Goal: Transaction & Acquisition: Book appointment/travel/reservation

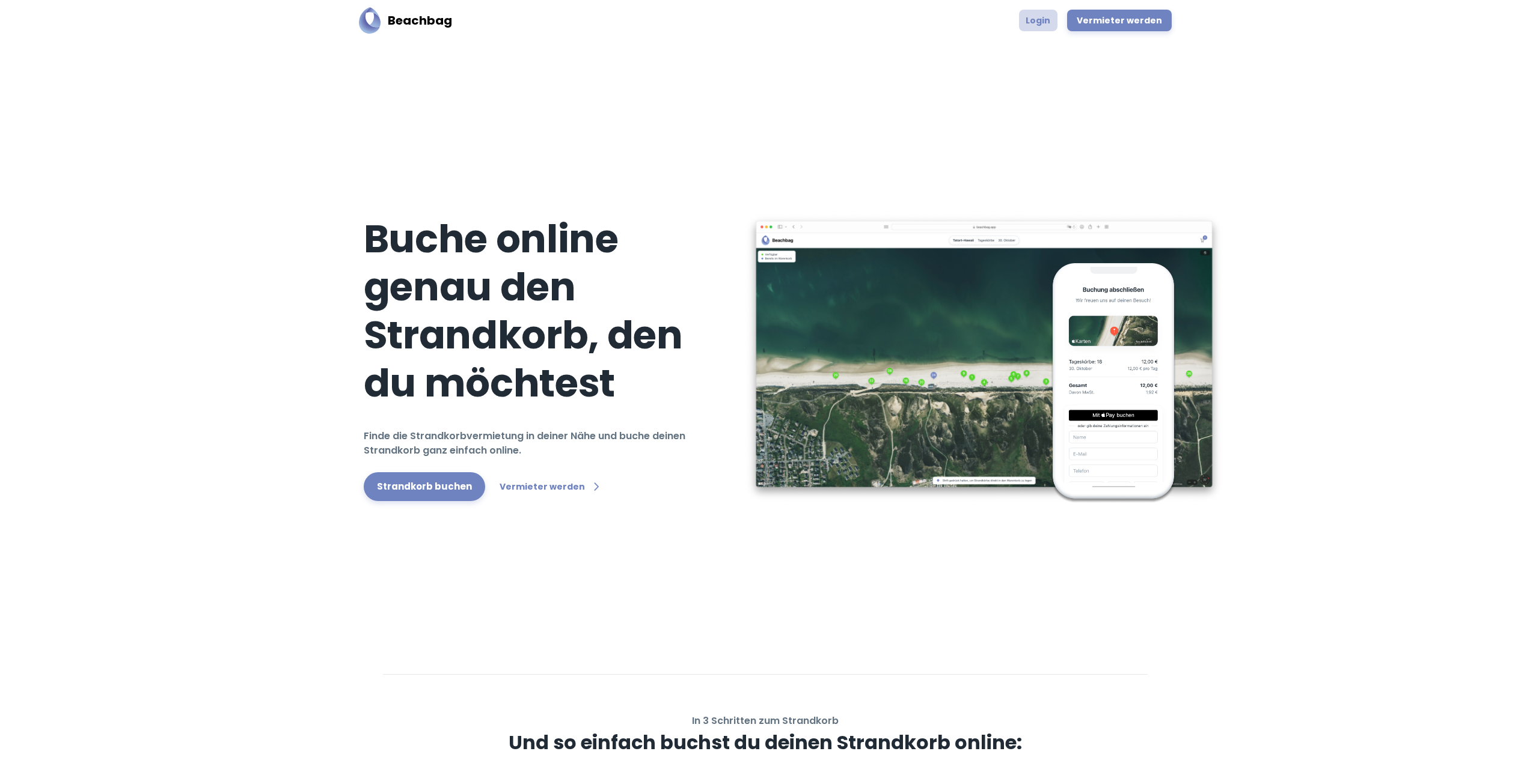
click at [1050, 18] on link "Login" at bounding box center [1039, 20] width 39 height 22
click at [413, 481] on link "Strandkorb buchen" at bounding box center [425, 487] width 121 height 29
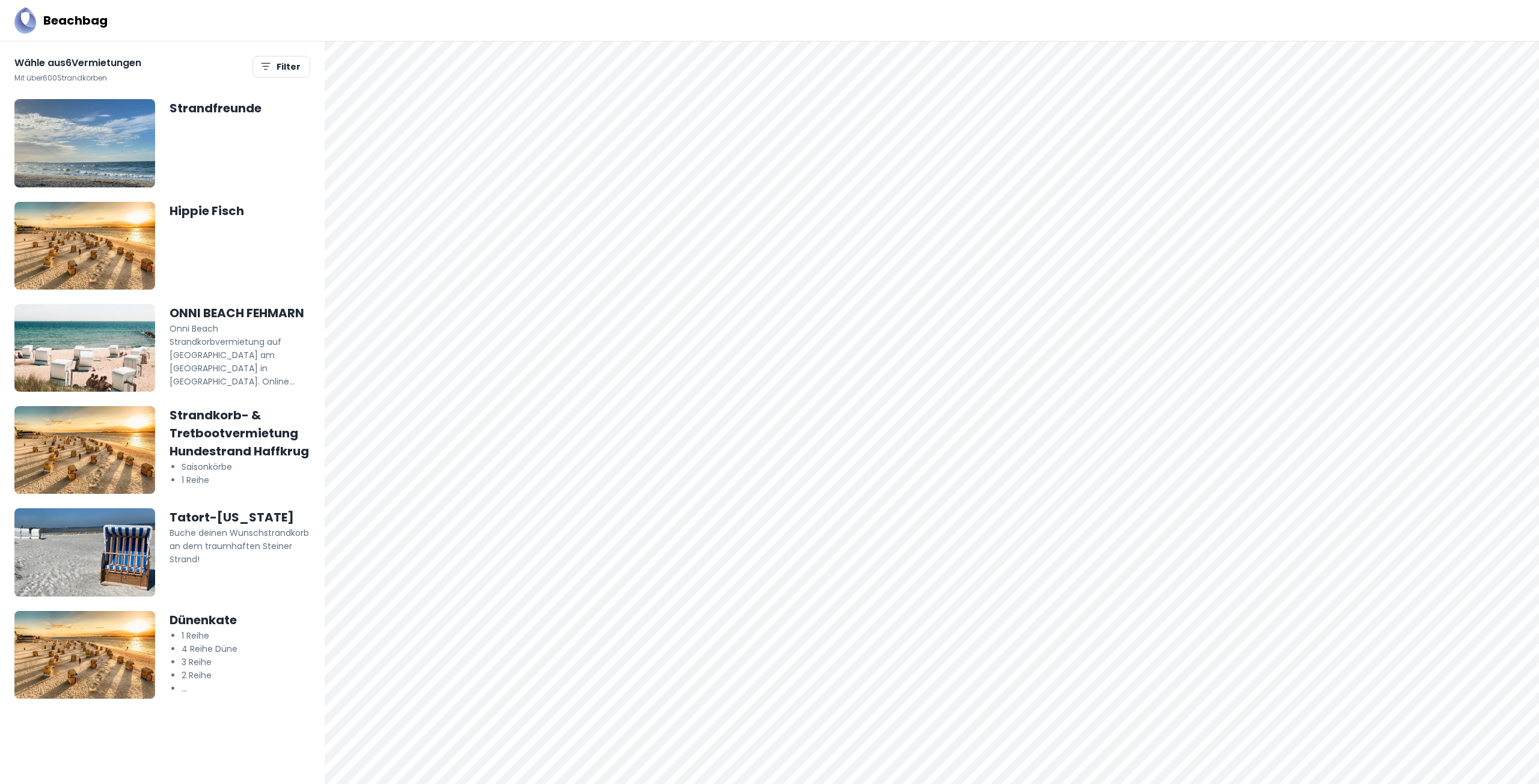
click at [202, 624] on h5 "Dünenkate" at bounding box center [240, 620] width 140 height 18
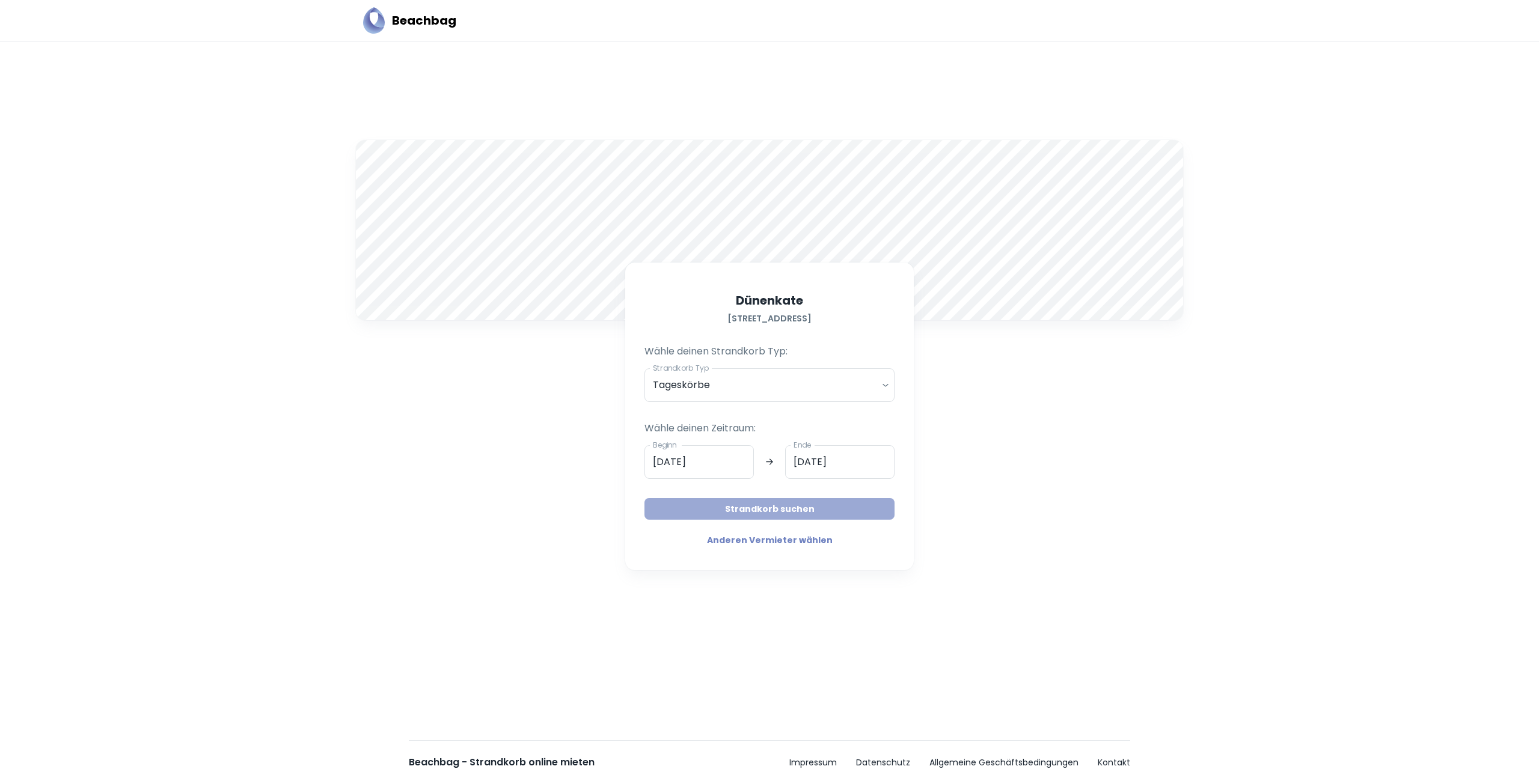
click at [695, 503] on button "Strandkorb suchen" at bounding box center [770, 509] width 250 height 22
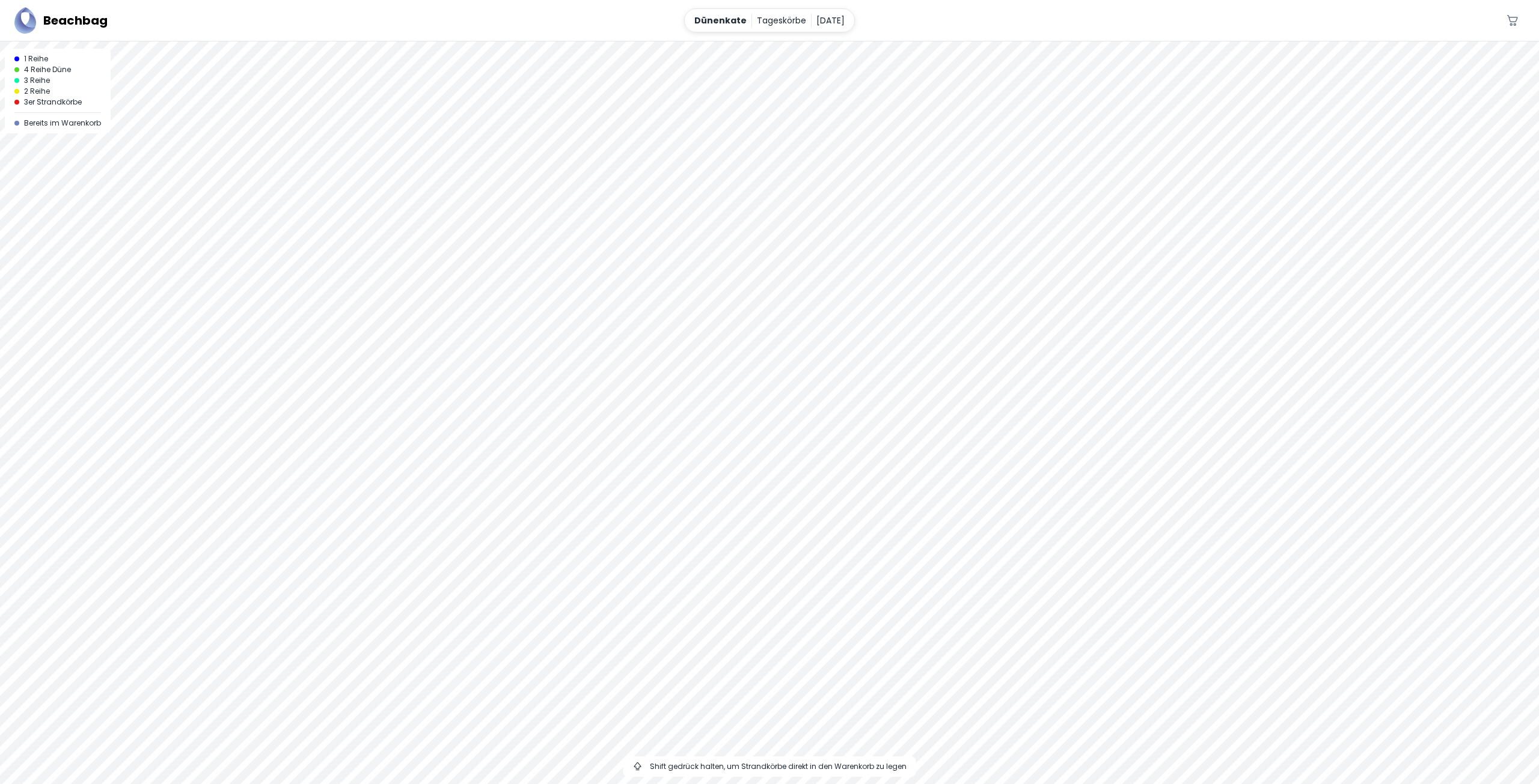
click at [830, 41] on div at bounding box center [770, 41] width 1539 height 0
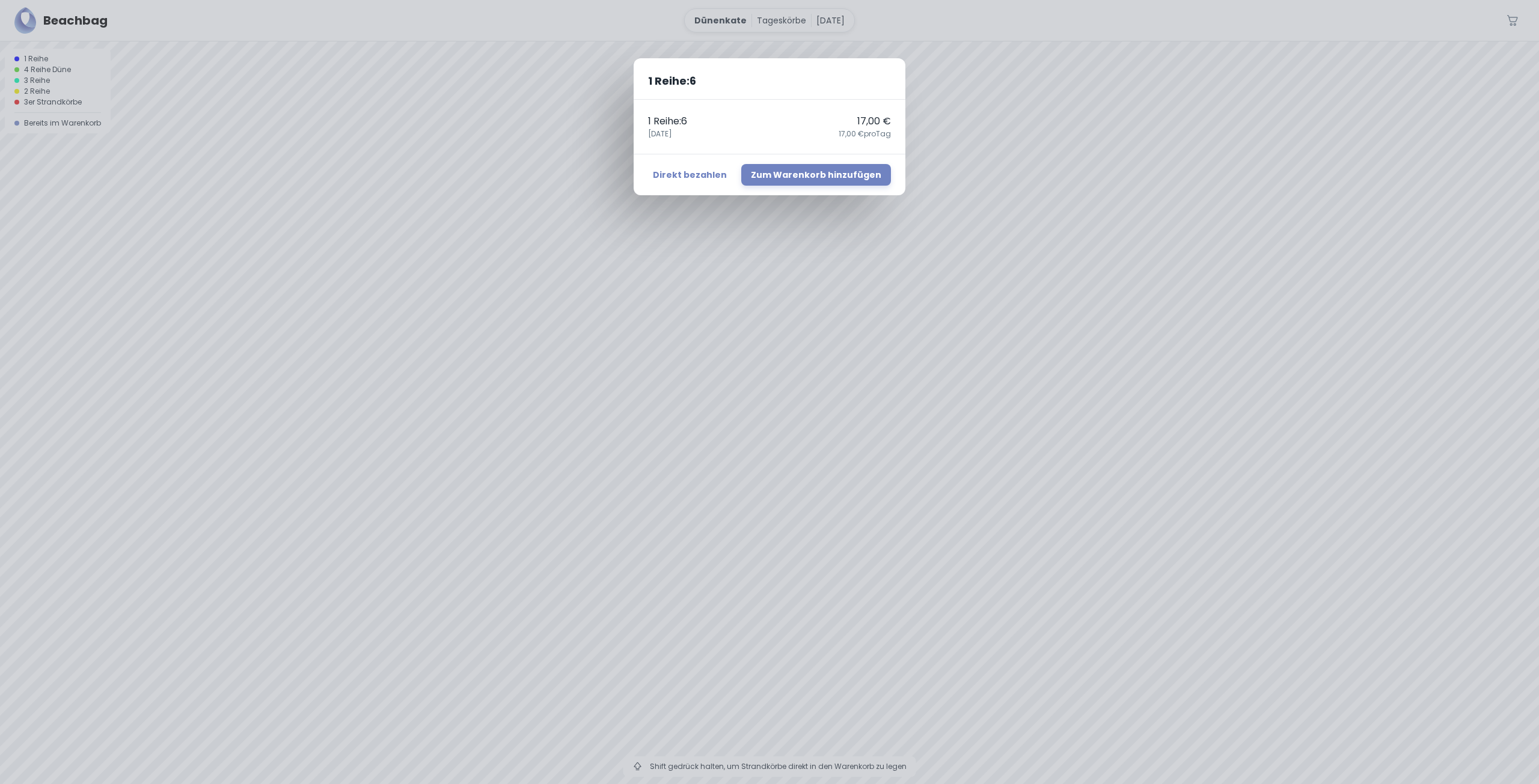
click at [1075, 427] on div "1 Reihe : 6 1 Reihe : 6 17,00 € 24. September 17,00 € pro Tag Direkt bezahlen Z…" at bounding box center [770, 392] width 1539 height 784
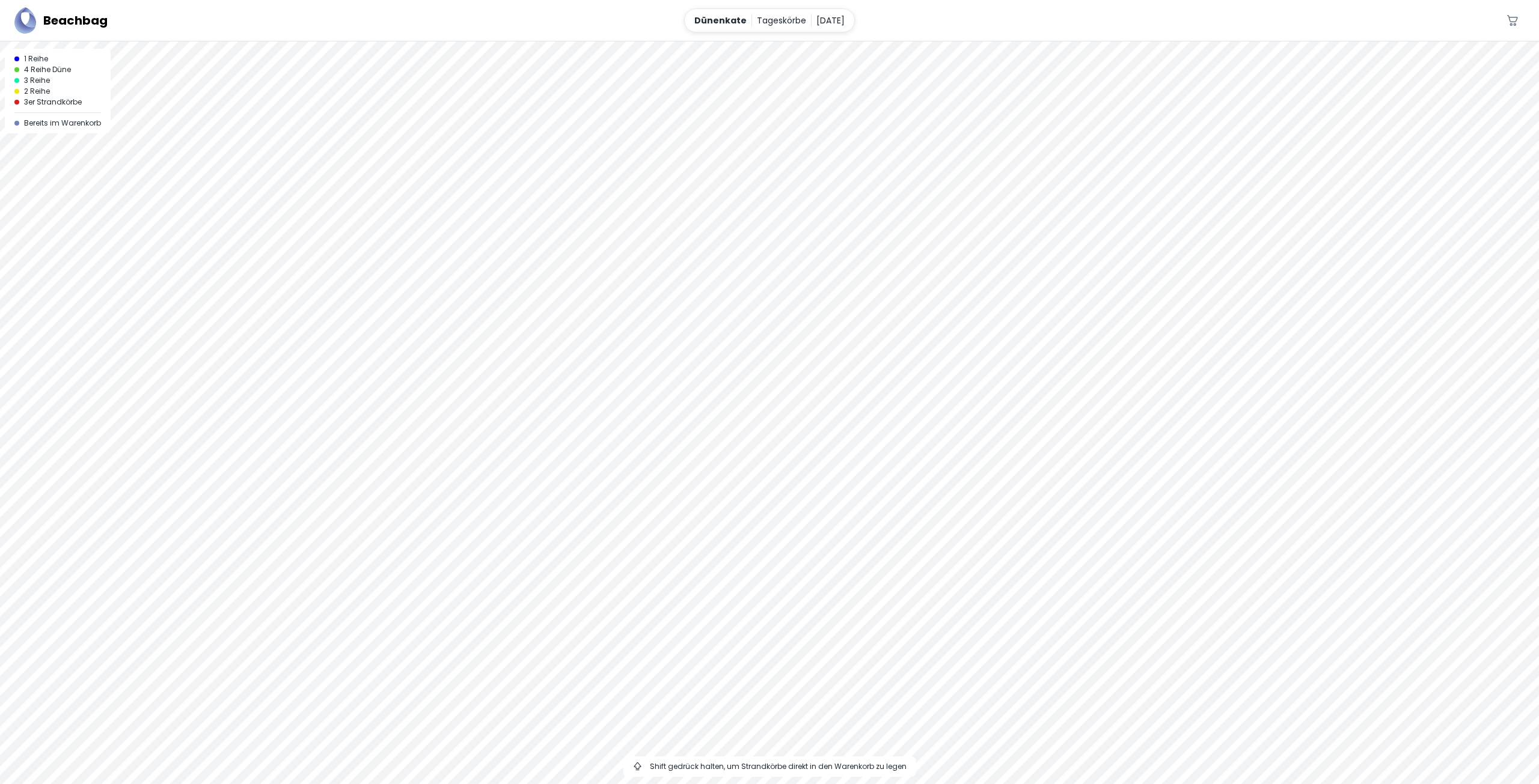
click at [825, 41] on div at bounding box center [770, 41] width 1539 height 0
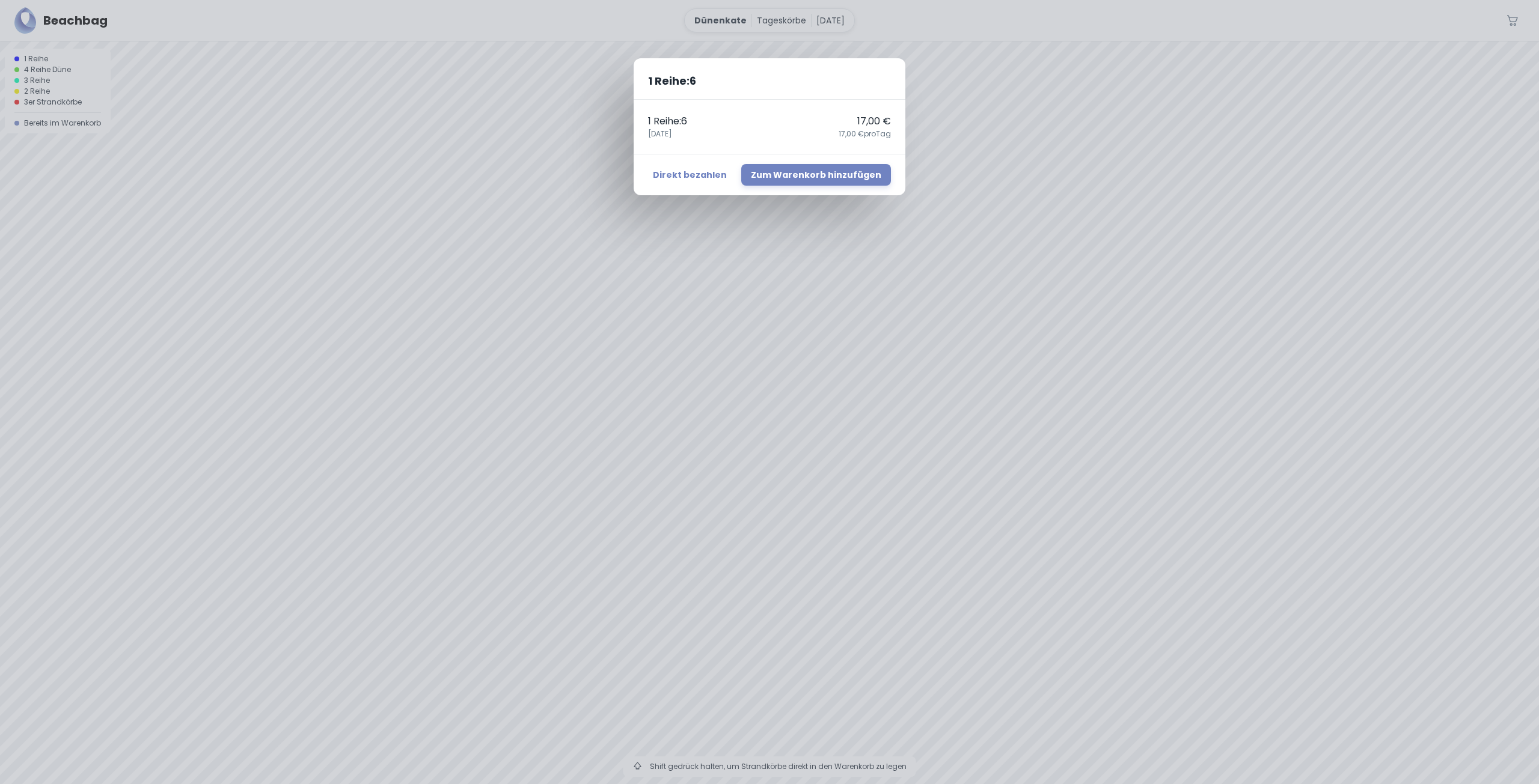
click at [834, 163] on div "Direkt bezahlen Zum Warenkorb hinzufügen" at bounding box center [770, 174] width 272 height 41
click at [836, 169] on button "Zum Warenkorb hinzufügen" at bounding box center [816, 175] width 150 height 22
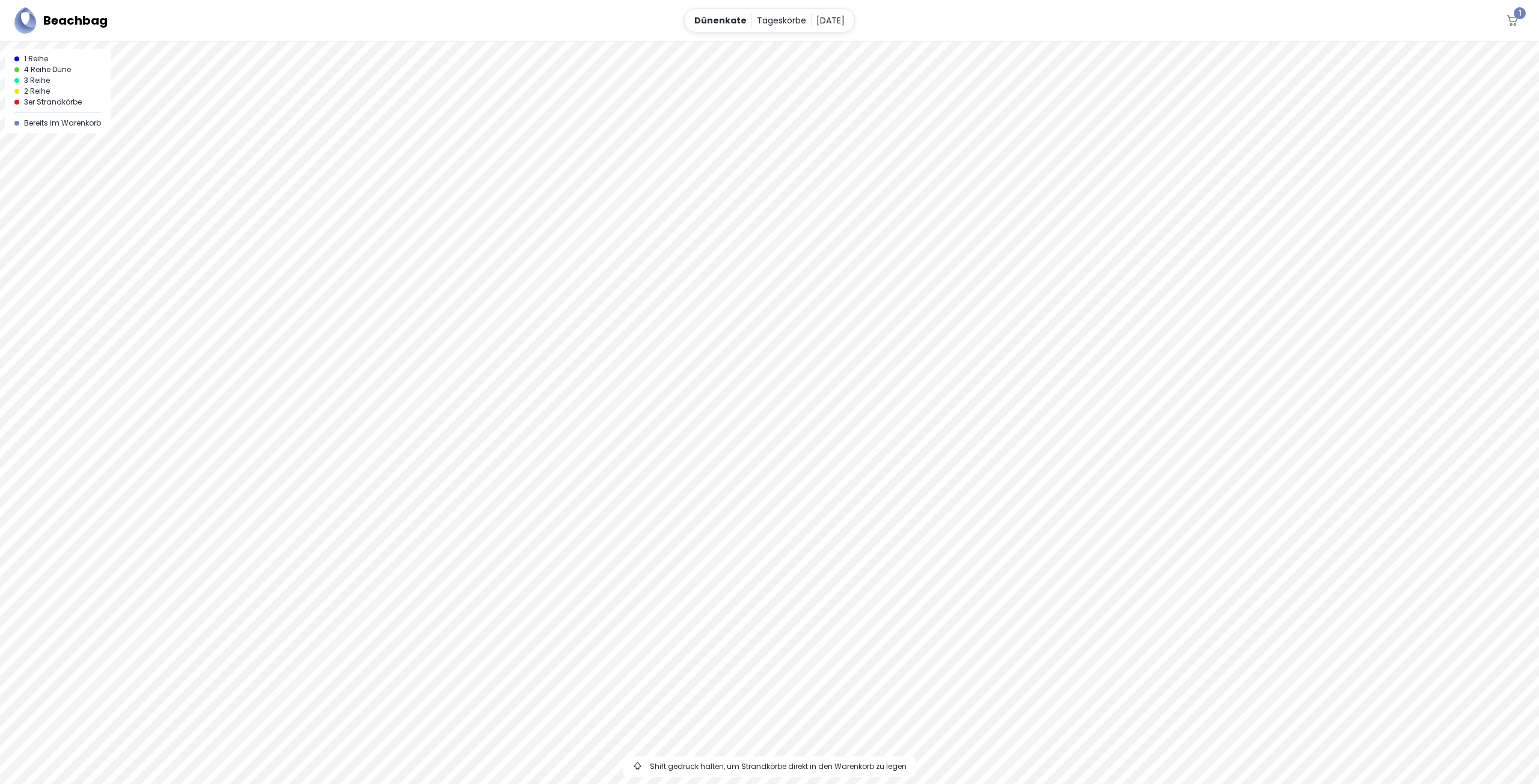
click at [1514, 14] on span "1" at bounding box center [1521, 13] width 12 height 12
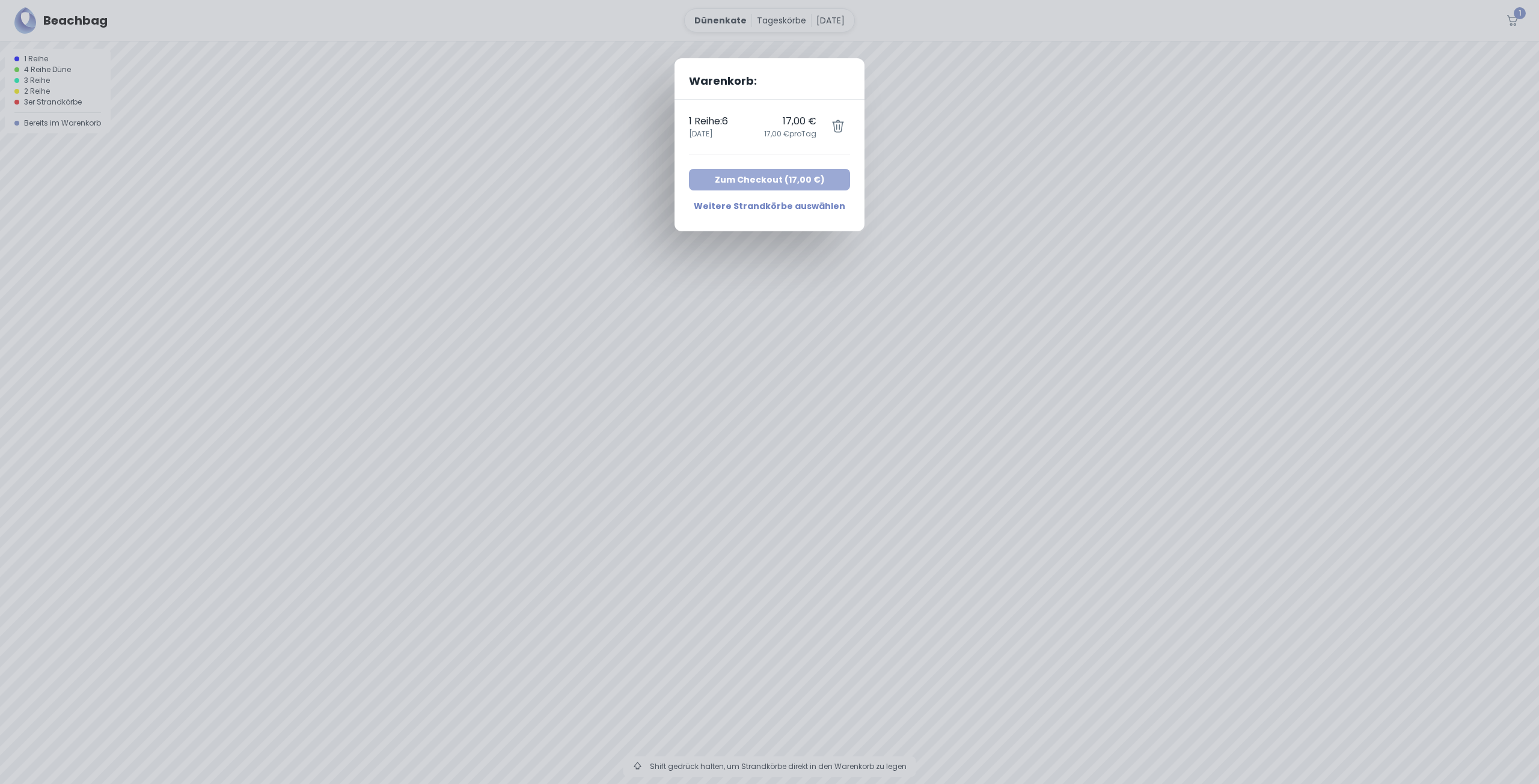
click at [802, 181] on button "Zum Checkout ( 17,00 € )" at bounding box center [770, 180] width 161 height 22
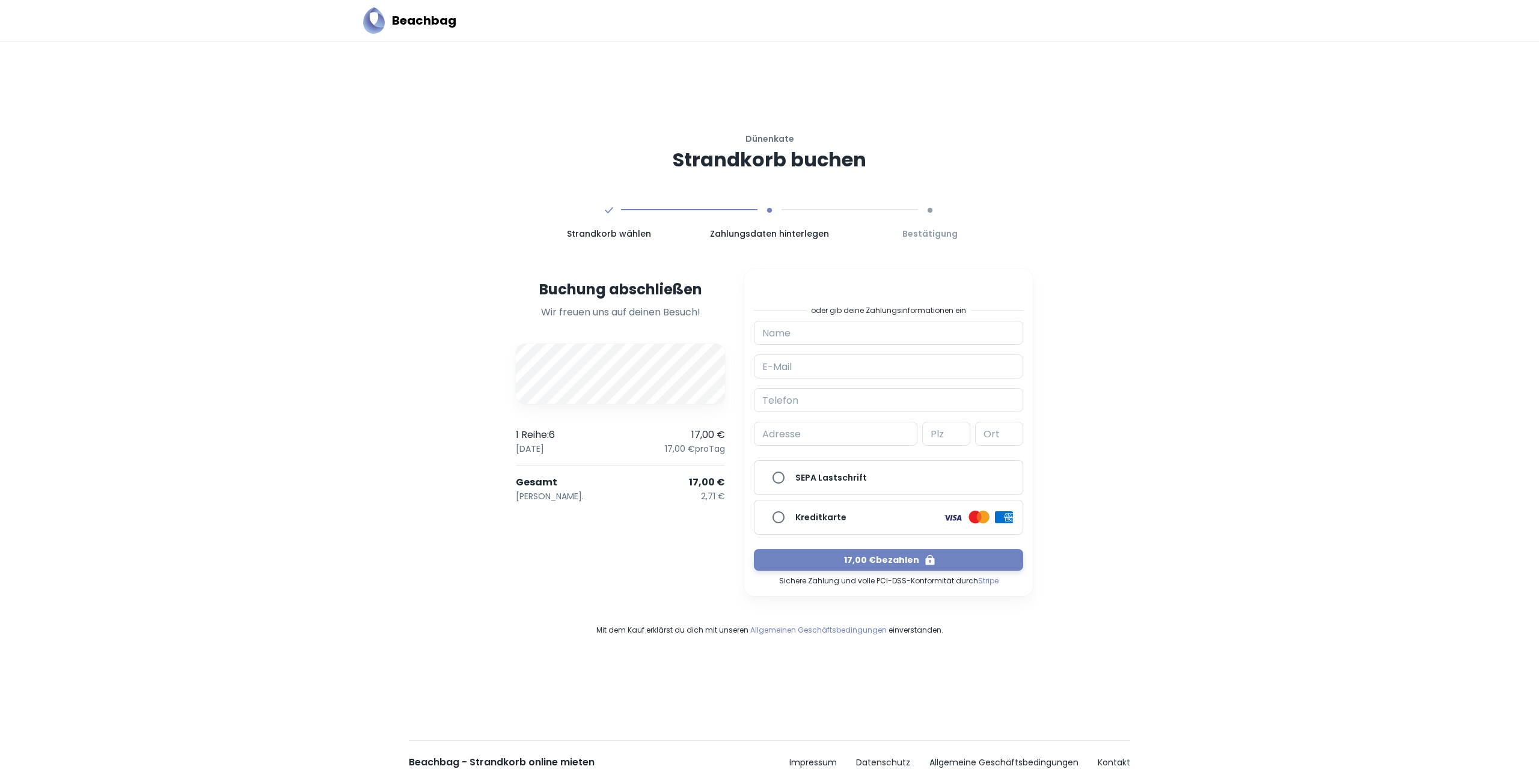
click at [843, 624] on div "Dünenkate Strandkorb buchen Strandkorb wählen Zahlungsdaten hinterlegen Bestäti…" at bounding box center [770, 384] width 526 height 542
click at [840, 627] on link "Allgemeinen Geschäftsbedingungen" at bounding box center [819, 631] width 137 height 11
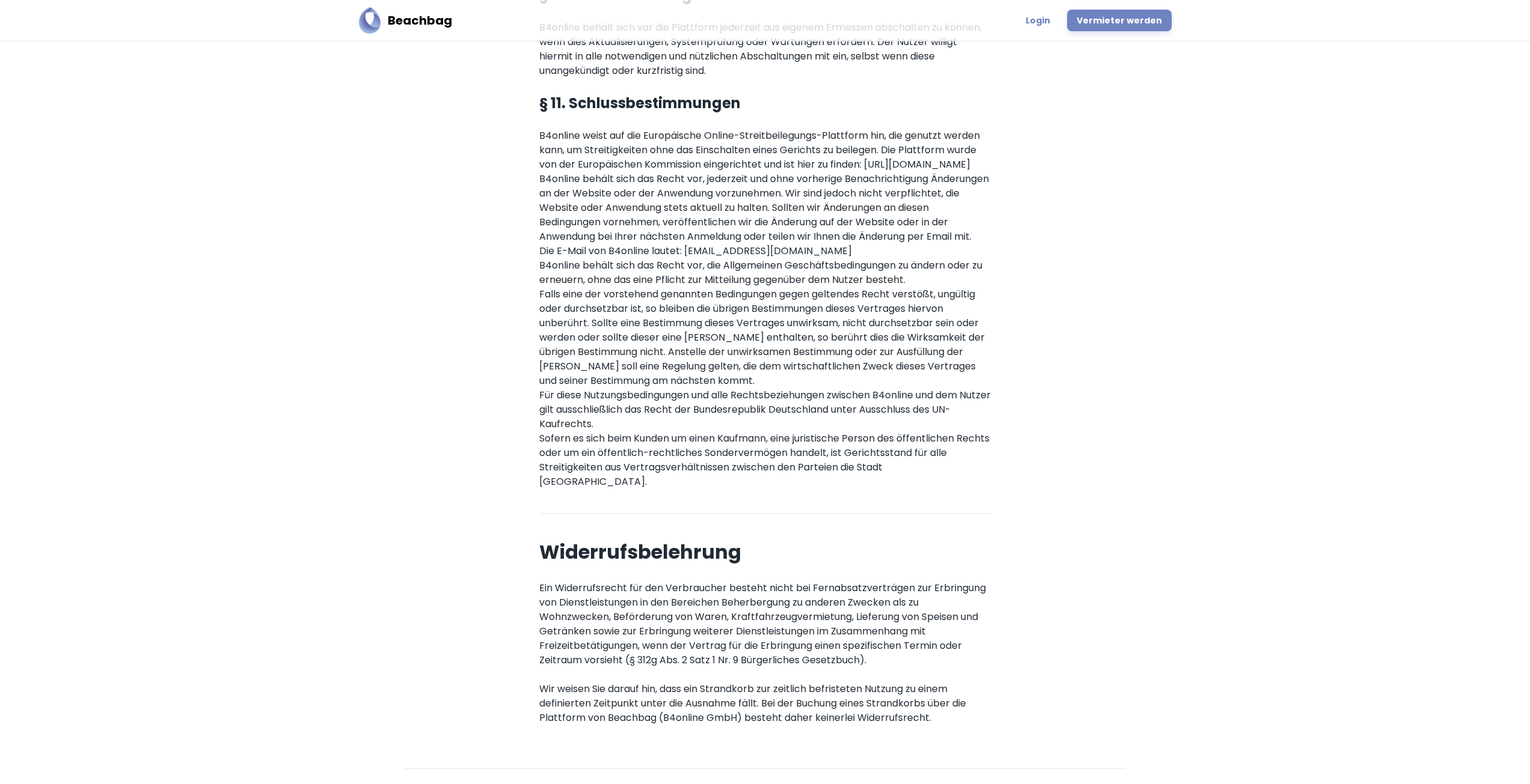
scroll to position [1971, 0]
